Goal: Task Accomplishment & Management: Use online tool/utility

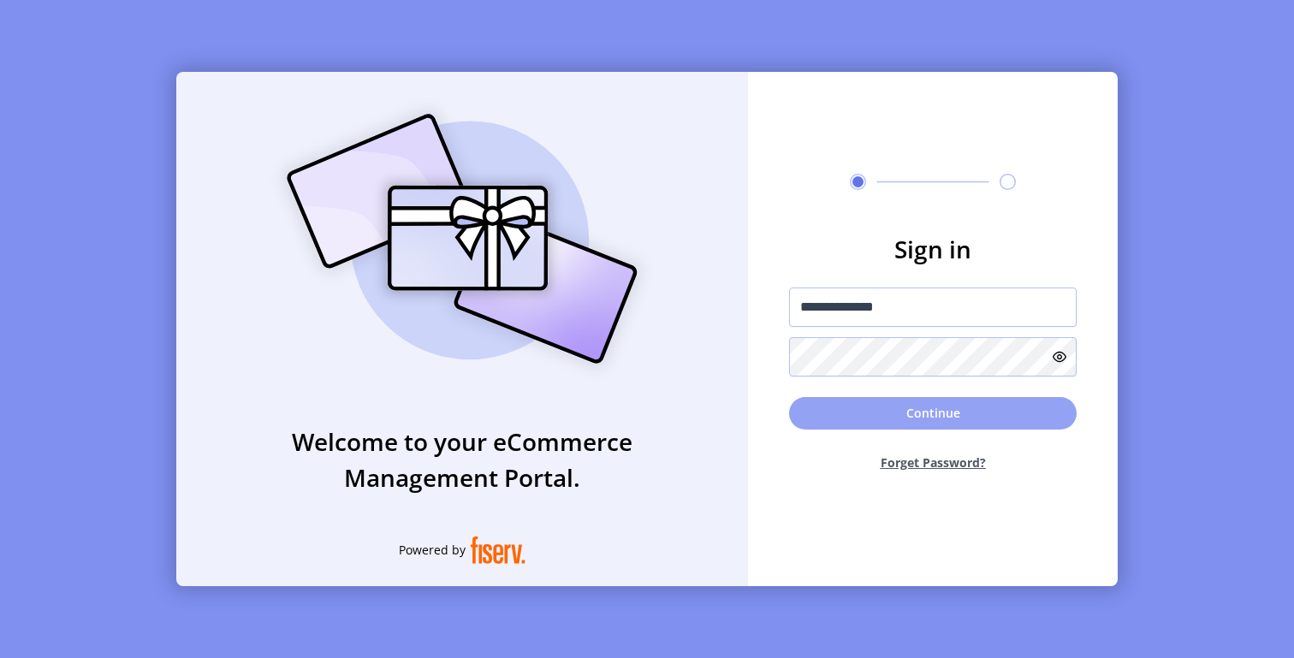
click at [889, 416] on button "Continue" at bounding box center [933, 413] width 288 height 33
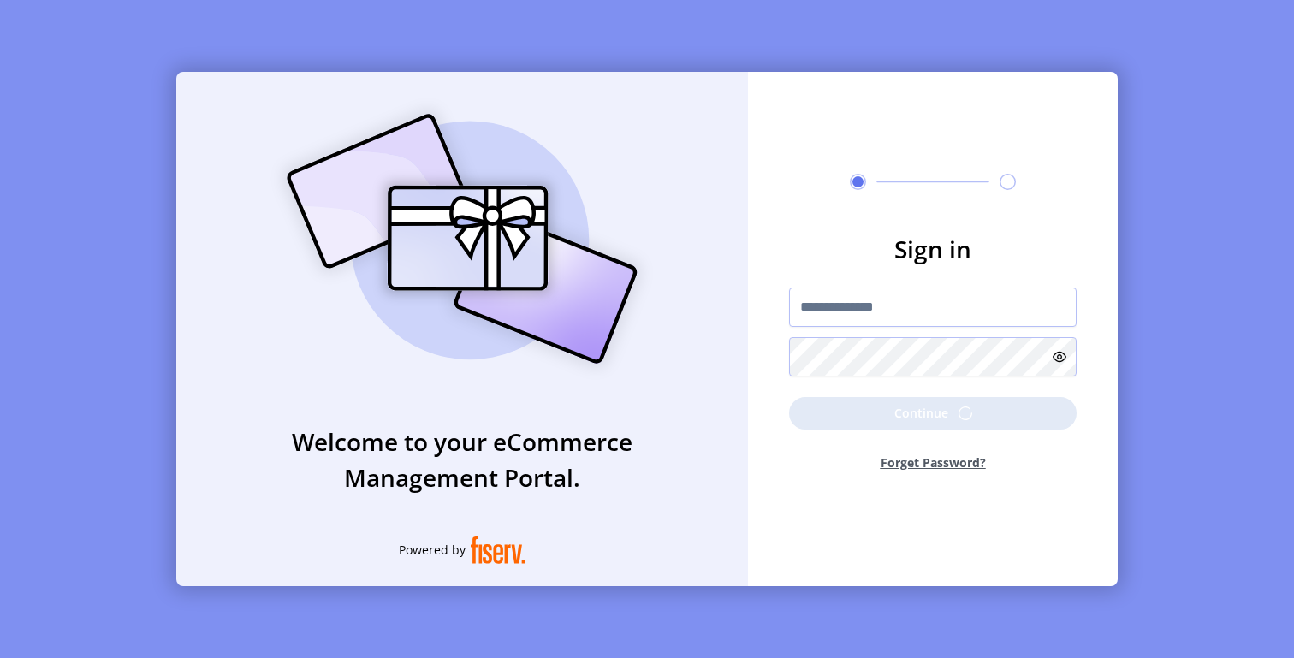
click at [887, 416] on p-button "Continue" at bounding box center [933, 413] width 288 height 33
click at [917, 259] on h3 "Sign in" at bounding box center [933, 249] width 288 height 36
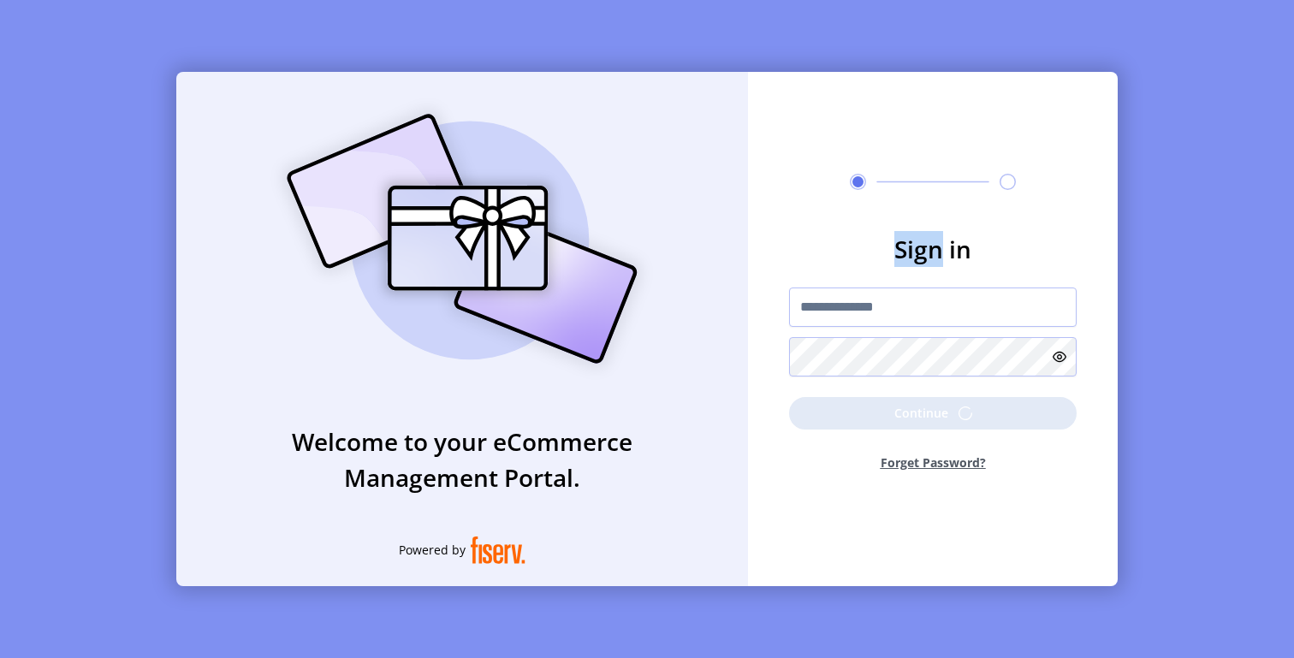
click at [917, 259] on h3 "Sign in" at bounding box center [933, 249] width 288 height 36
